Goal: Contribute content: Add original content to the website for others to see

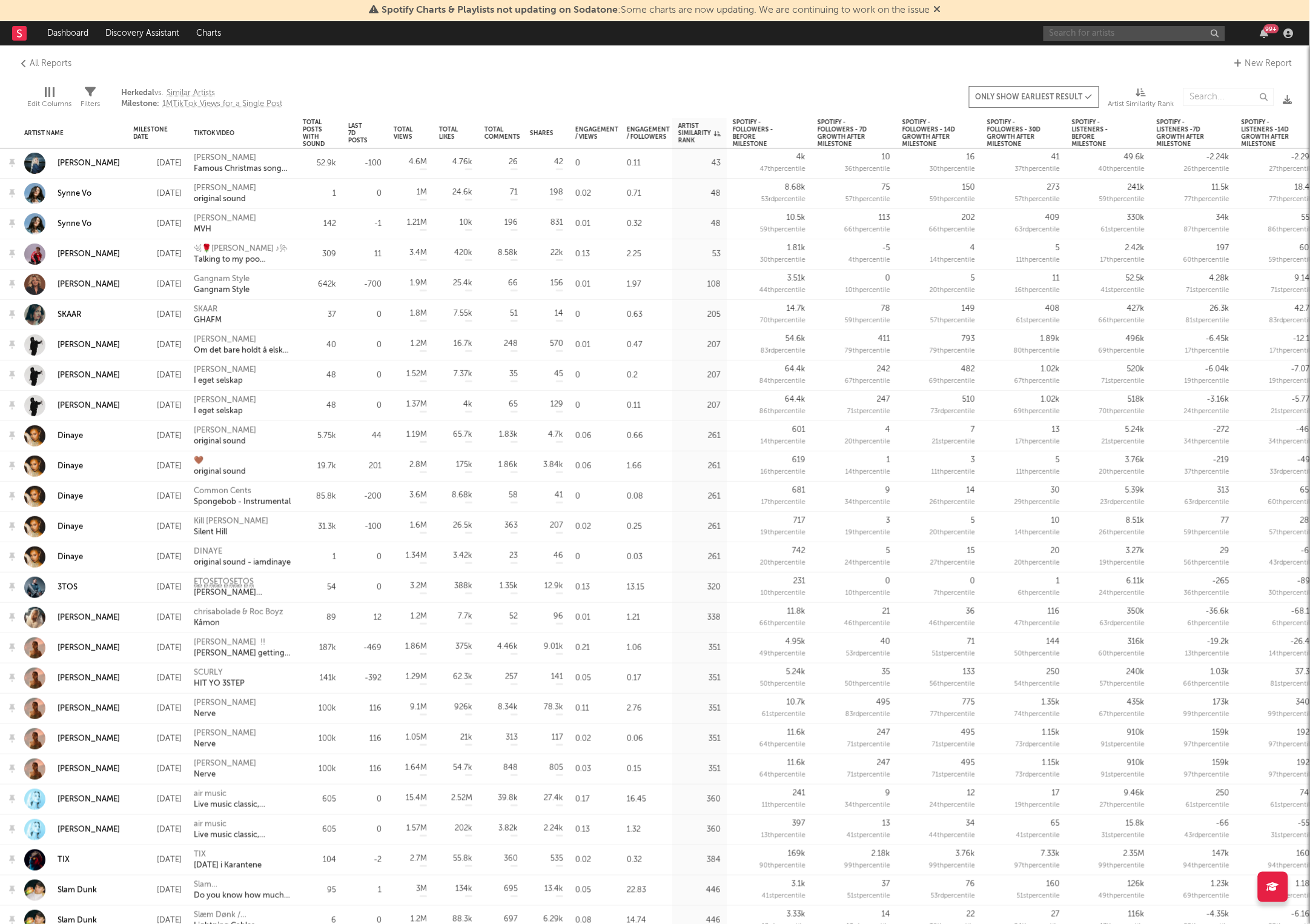
click at [1129, 39] on input "text" at bounding box center [1134, 34] width 181 height 15
type input "amara"
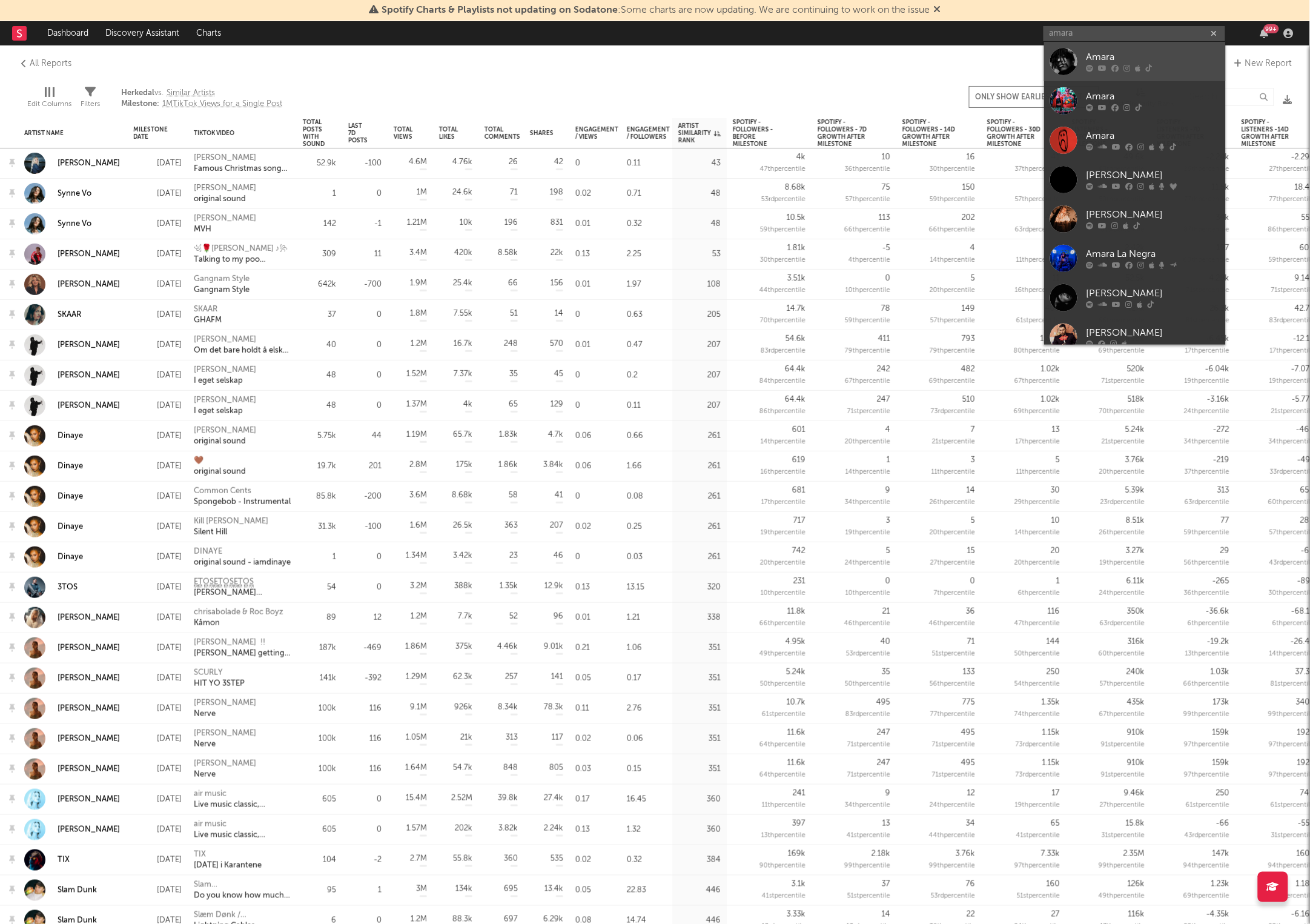
click at [1062, 62] on div at bounding box center [1063, 61] width 27 height 27
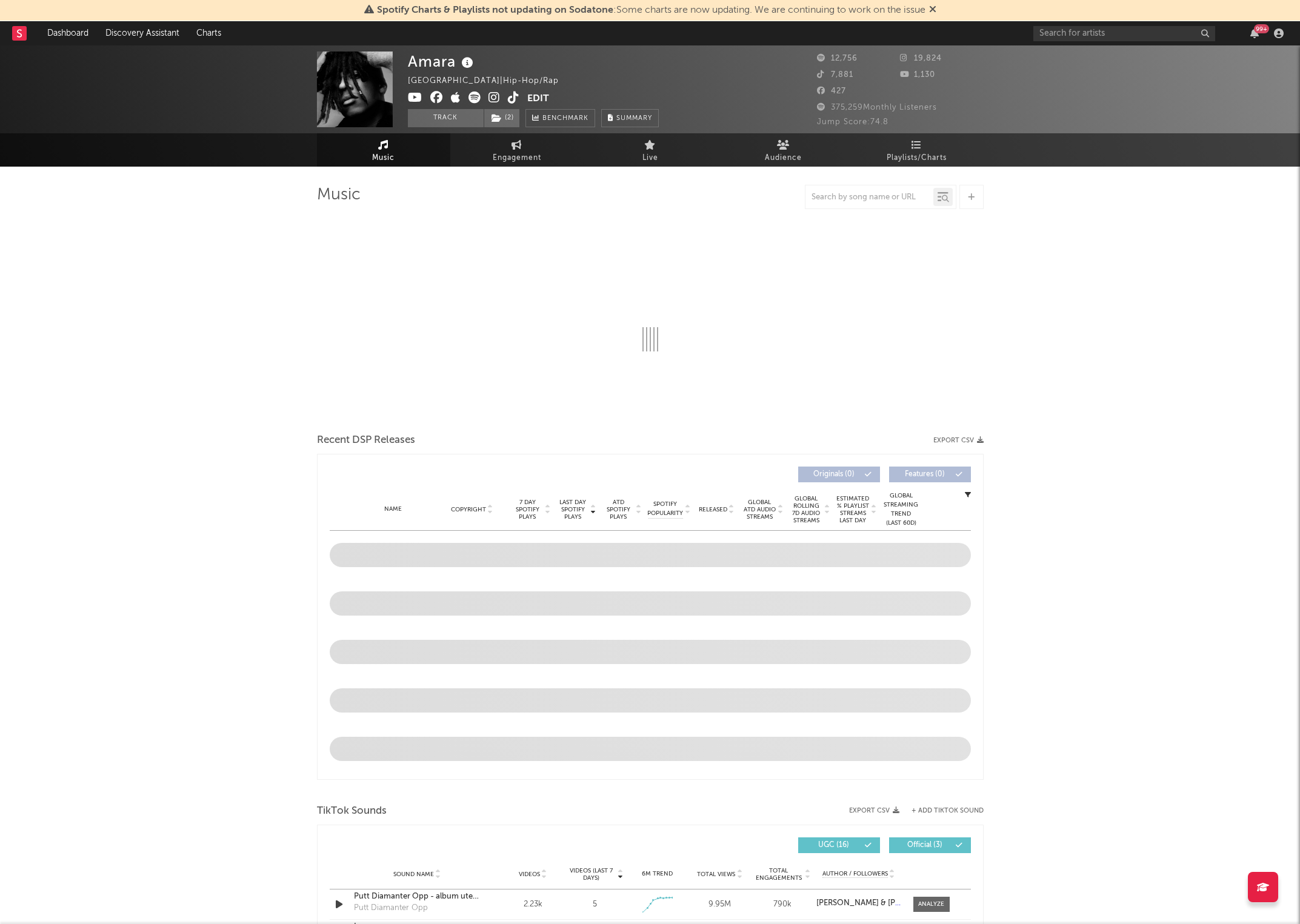
select select "6m"
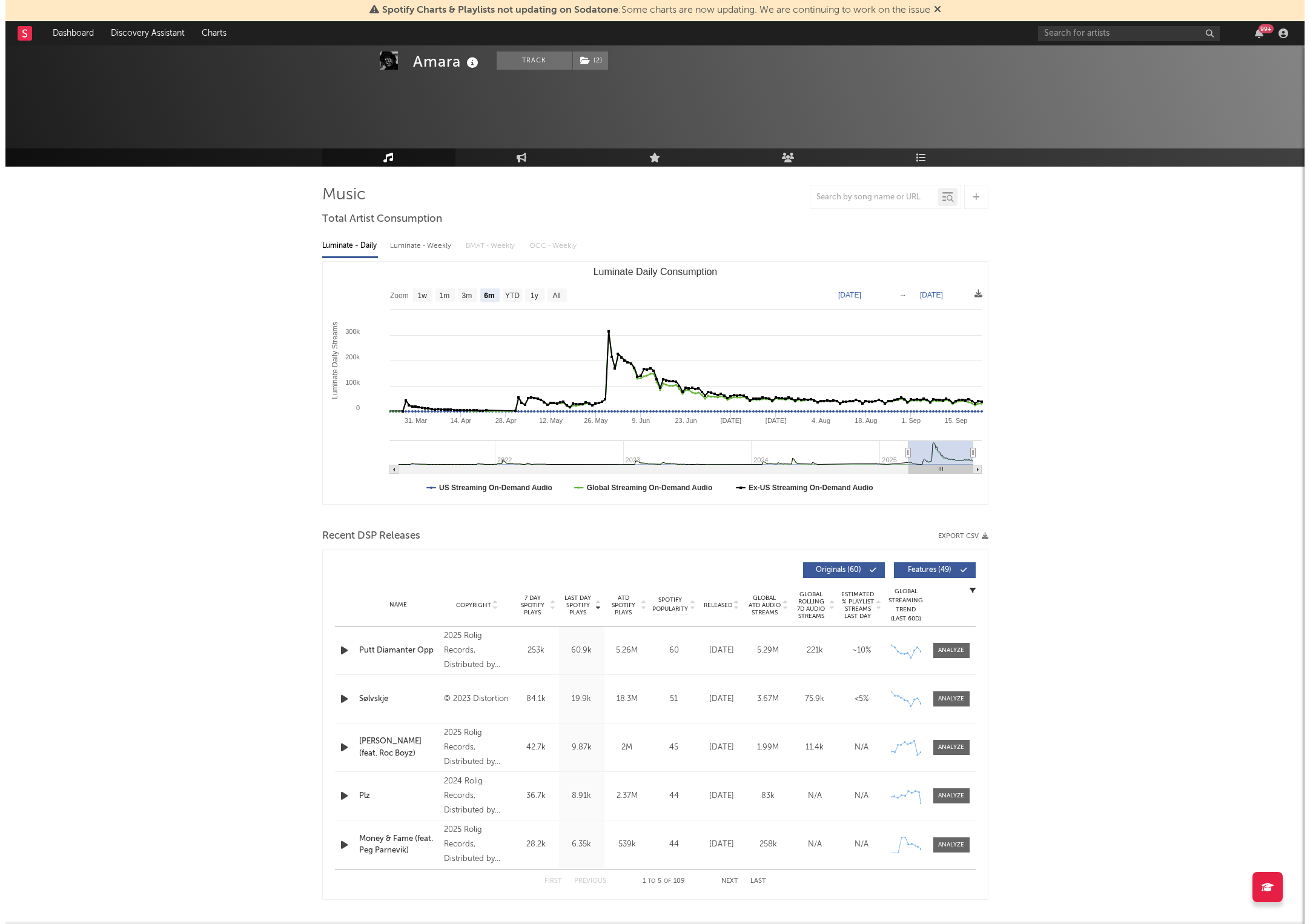
scroll to position [319, 0]
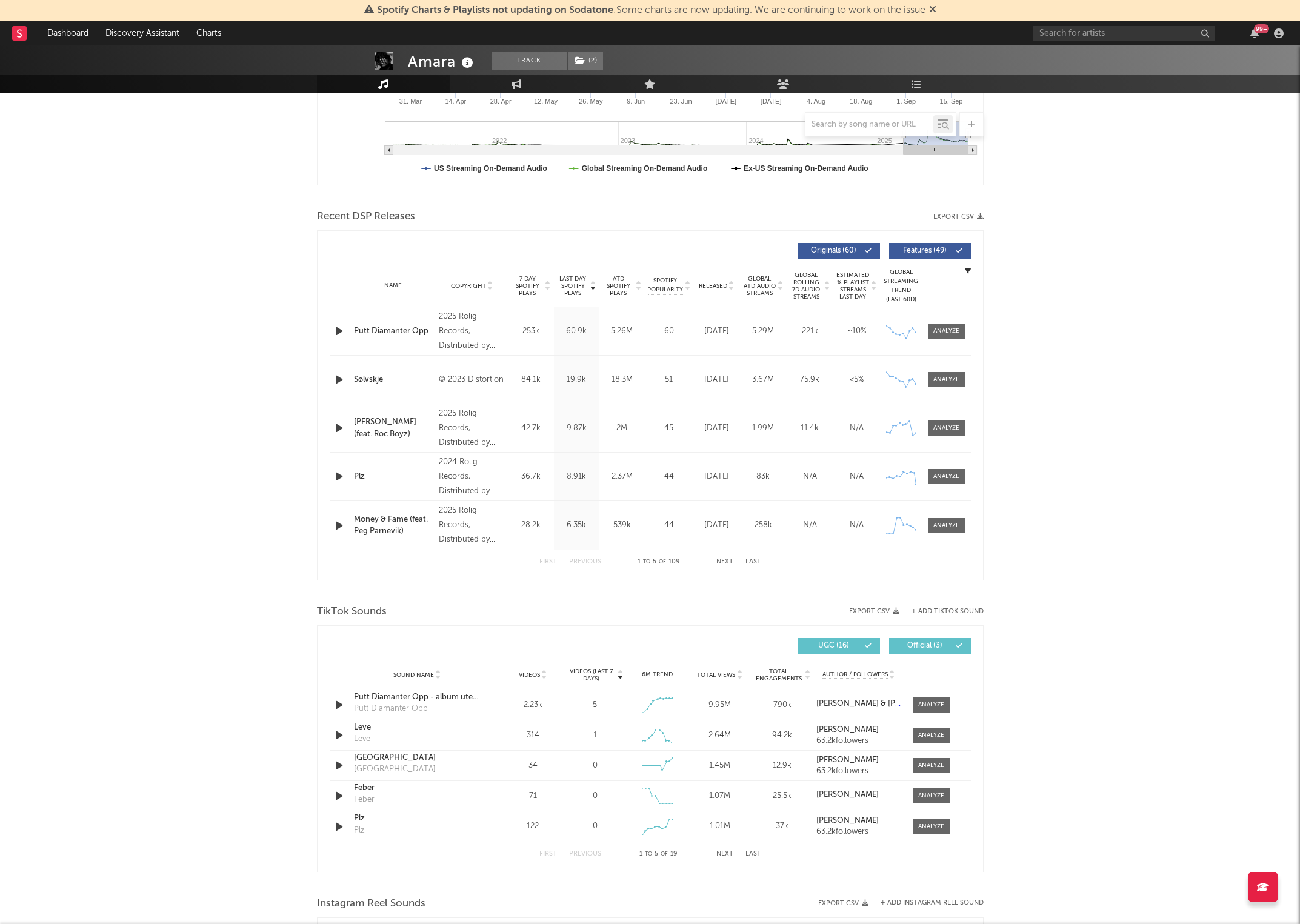
click at [938, 609] on button "+ Add TikTok Sound" at bounding box center [947, 612] width 72 height 7
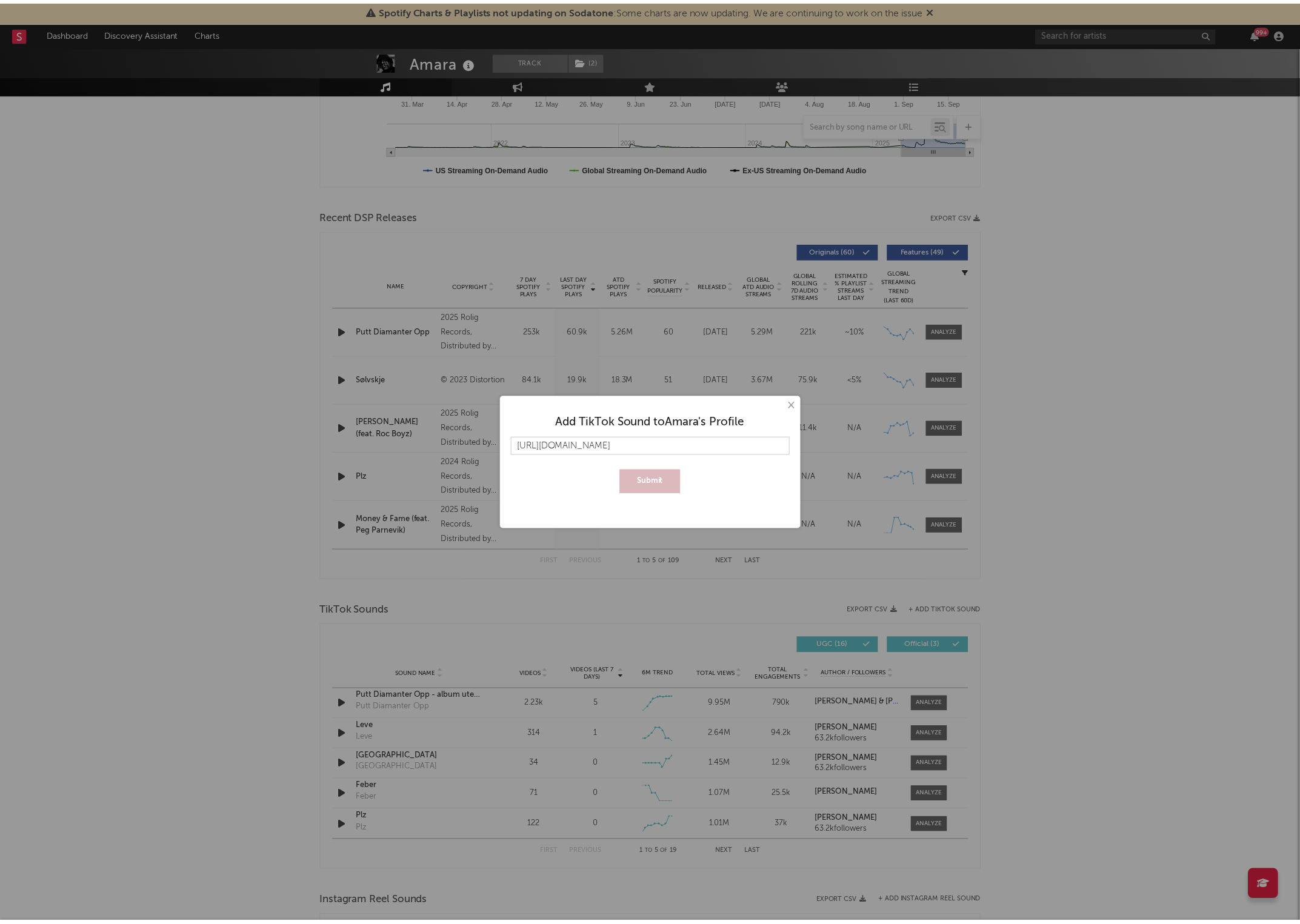
scroll to position [0, 217]
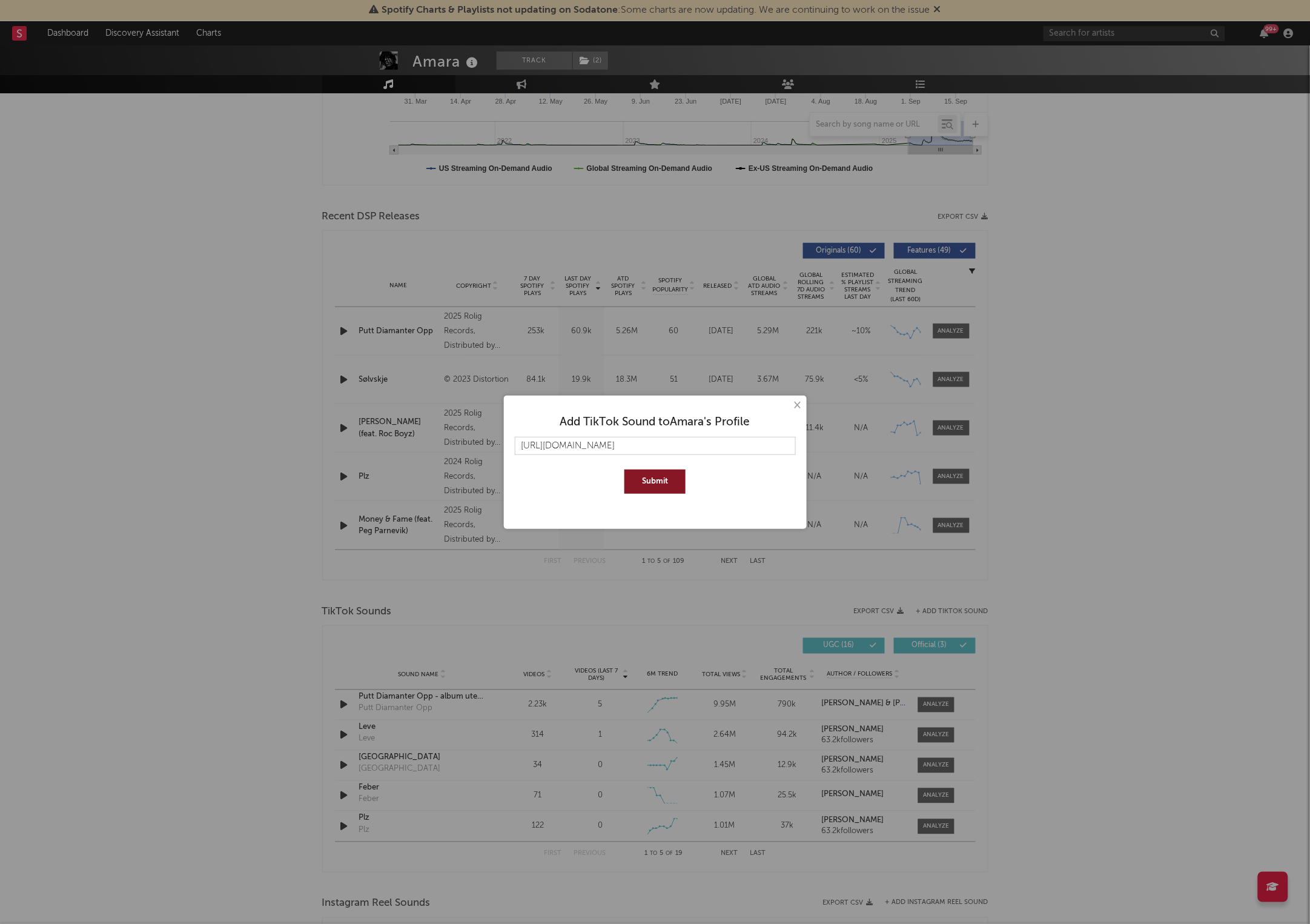
type input "[URL][DOMAIN_NAME]"
click at [625, 469] on button "Submit" at bounding box center [655, 481] width 61 height 25
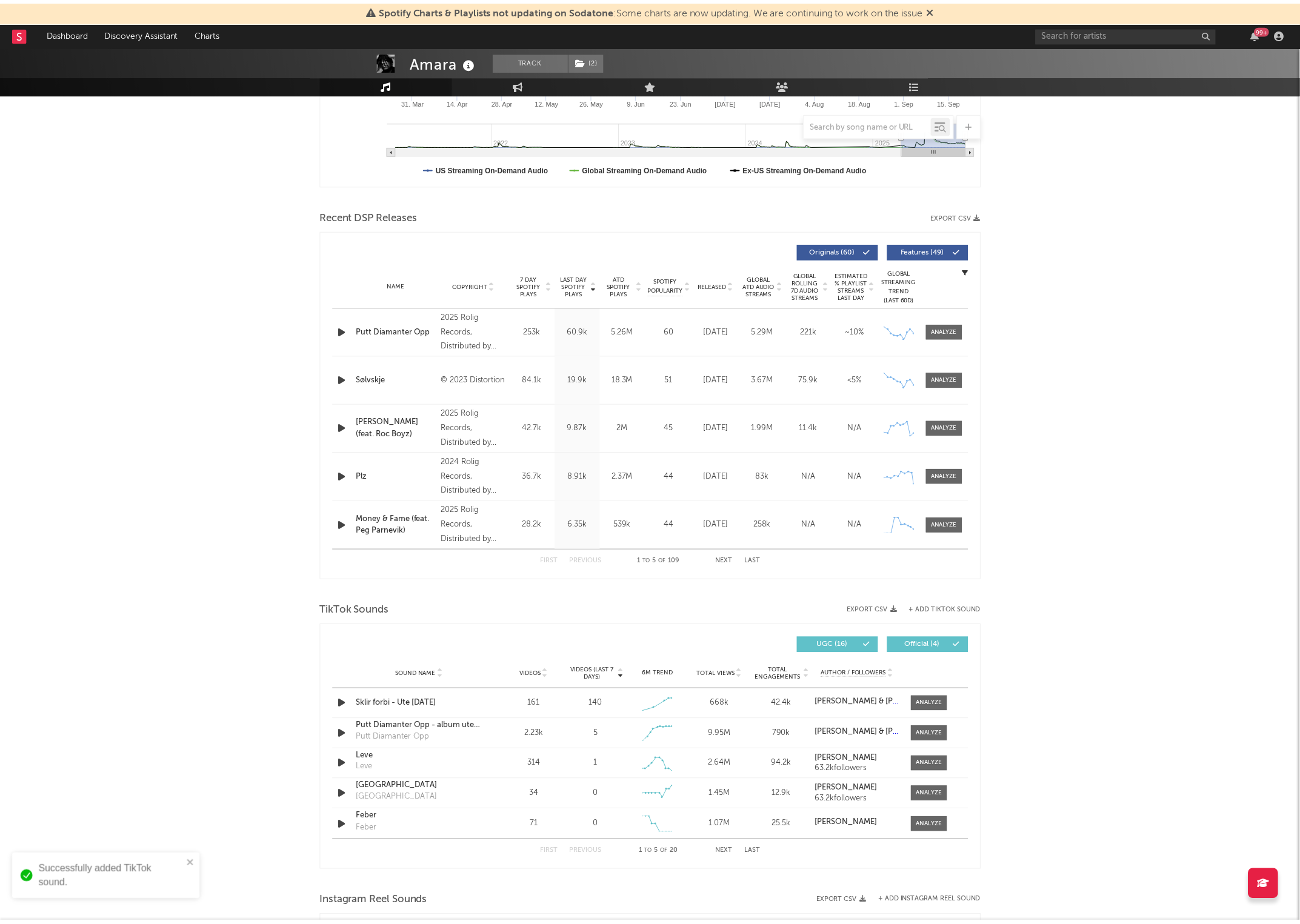
scroll to position [0, 0]
